Goal: Book appointment/travel/reservation

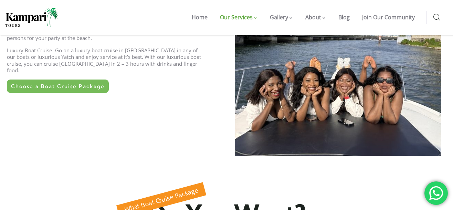
scroll to position [241, 0]
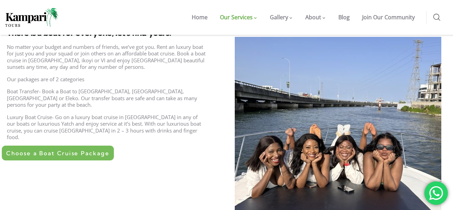
click at [83, 150] on span "Choose a Boat Cruise Package" at bounding box center [57, 153] width 103 height 6
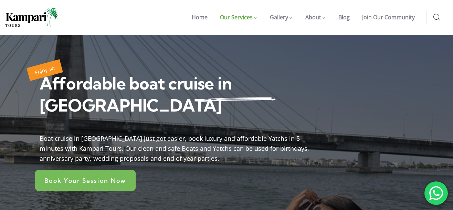
click at [106, 177] on span "Book Your Session Now" at bounding box center [85, 180] width 82 height 6
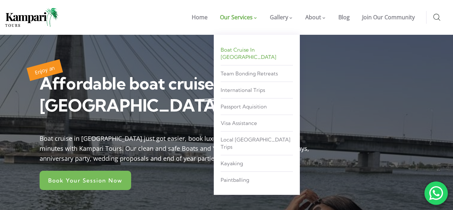
click at [248, 51] on span "Boat Cruise in [GEOGRAPHIC_DATA]" at bounding box center [249, 53] width 56 height 14
